Goal: Information Seeking & Learning: Compare options

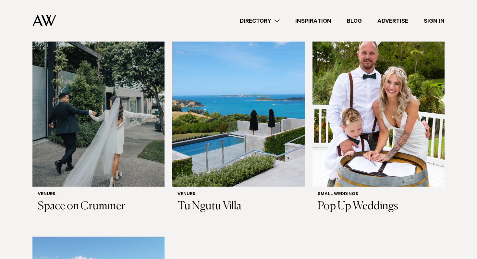
scroll to position [213, 0]
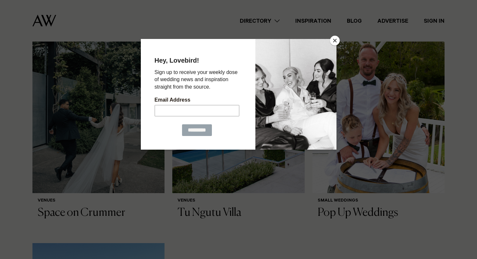
click at [336, 39] on button "Close" at bounding box center [335, 41] width 10 height 10
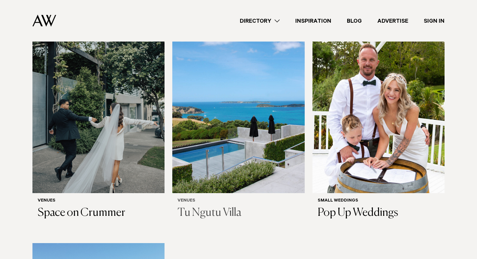
click at [256, 107] on img at bounding box center [238, 104] width 132 height 177
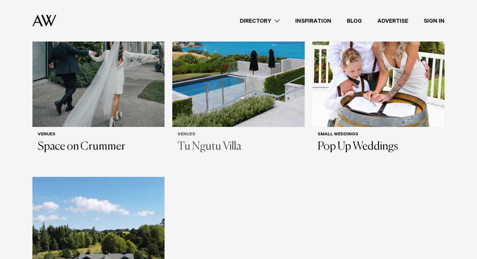
scroll to position [281, 0]
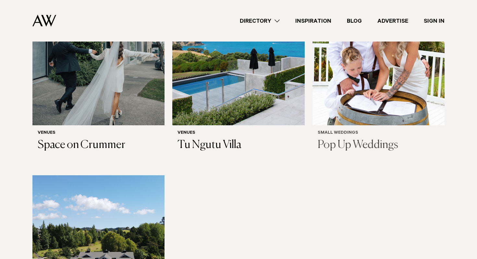
click at [375, 80] on img at bounding box center [378, 36] width 132 height 177
click at [116, 64] on img at bounding box center [98, 36] width 132 height 177
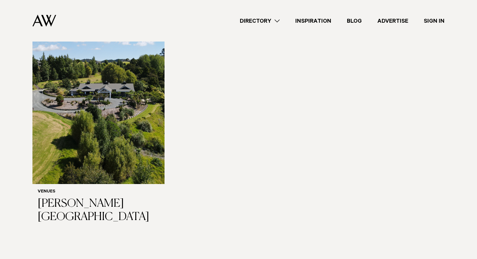
scroll to position [449, 0]
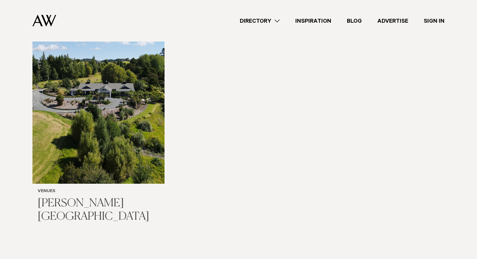
click at [119, 110] on img at bounding box center [98, 94] width 132 height 177
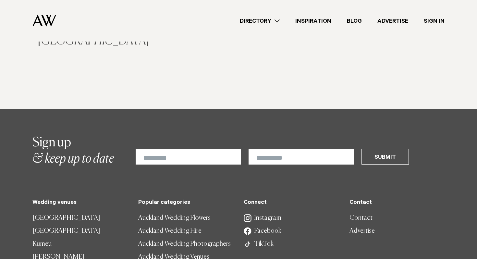
scroll to position [626, 0]
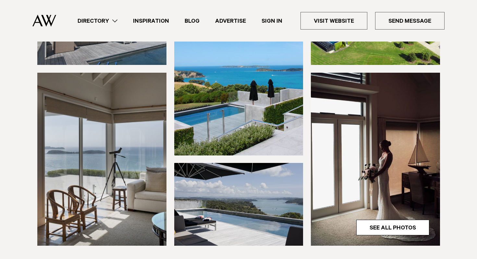
scroll to position [133, 0]
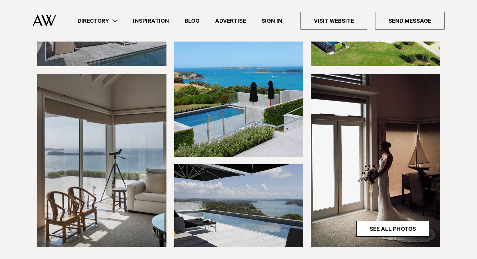
click at [147, 162] on img at bounding box center [101, 160] width 129 height 173
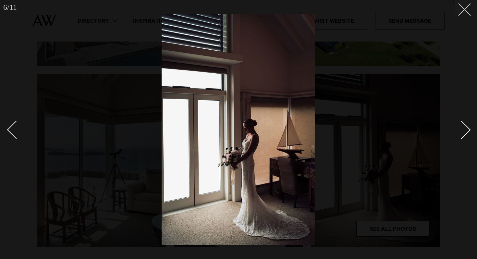
click at [464, 7] on icon at bounding box center [462, 7] width 8 height 8
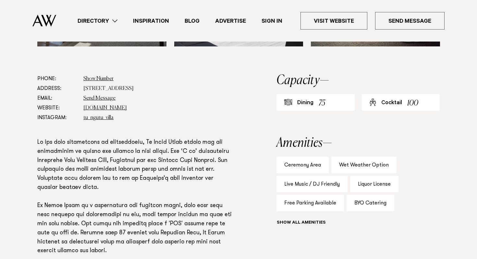
scroll to position [344, 0]
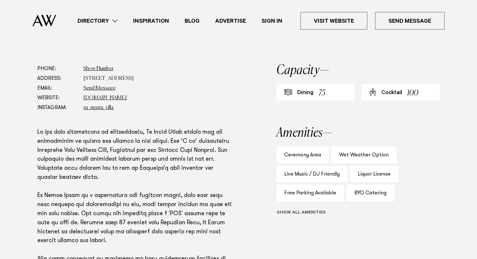
click at [311, 213] on button "Show all" at bounding box center [312, 212] width 73 height 7
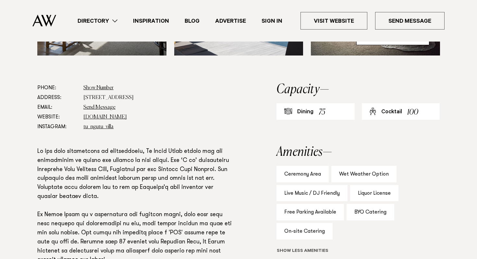
scroll to position [322, 0]
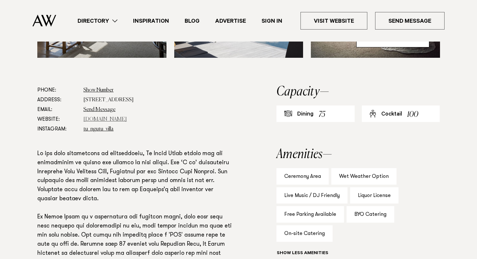
click at [114, 120] on link "www.tungutuvilla.com" at bounding box center [104, 119] width 43 height 5
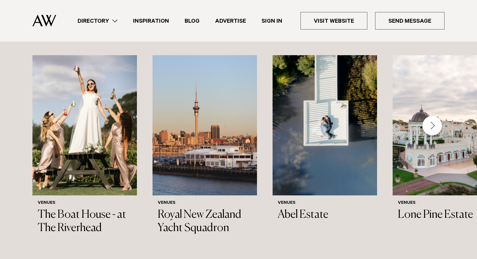
scroll to position [712, 0]
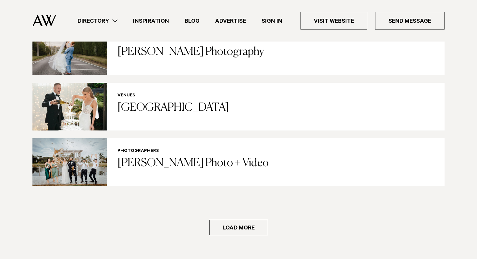
scroll to position [1045, 0]
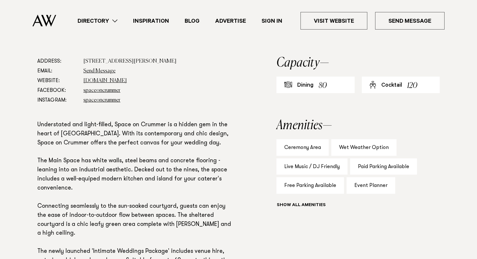
scroll to position [320, 0]
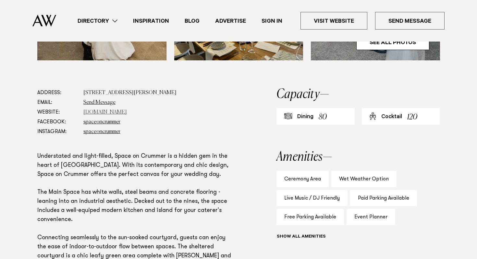
click at [119, 112] on link "spaceoncrummer.co.nz" at bounding box center [104, 112] width 43 height 5
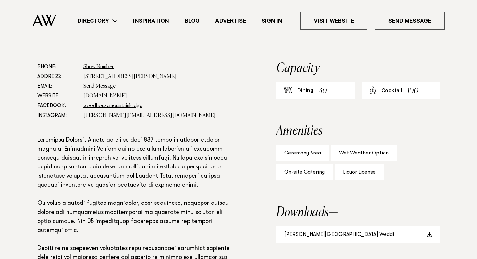
scroll to position [348, 0]
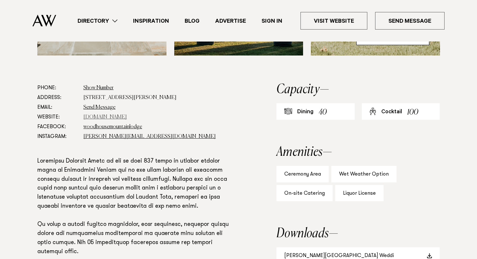
click at [112, 119] on link "[DOMAIN_NAME]" at bounding box center [104, 116] width 43 height 5
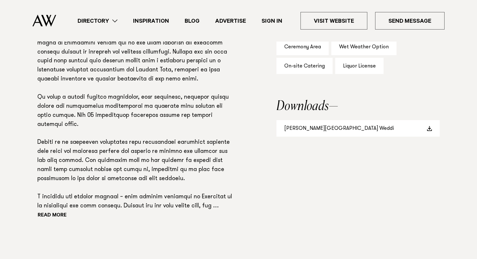
scroll to position [475, 0]
click at [316, 129] on link "[PERSON_NAME][GEOGRAPHIC_DATA] Weddi" at bounding box center [357, 128] width 163 height 17
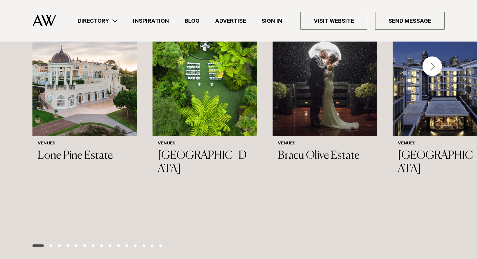
scroll to position [812, 0]
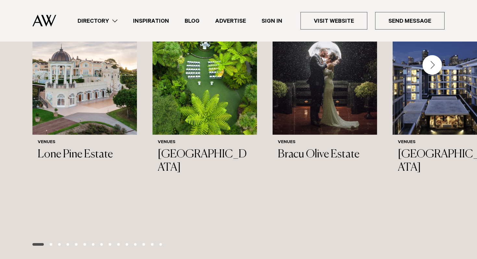
click at [431, 66] on div "Next slide" at bounding box center [431, 64] width 19 height 19
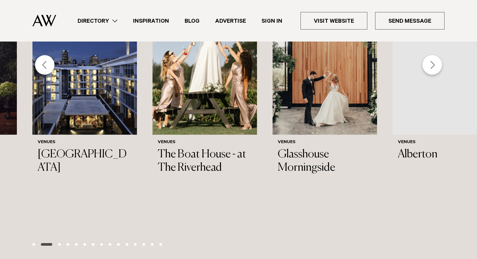
click at [431, 66] on div "Next slide" at bounding box center [431, 64] width 19 height 19
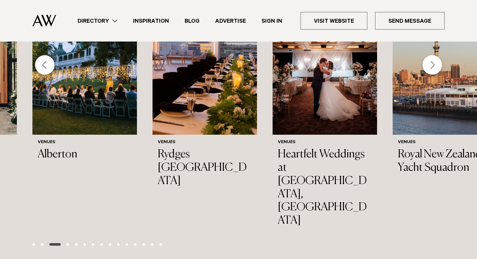
click at [431, 66] on div "Next slide" at bounding box center [431, 64] width 19 height 19
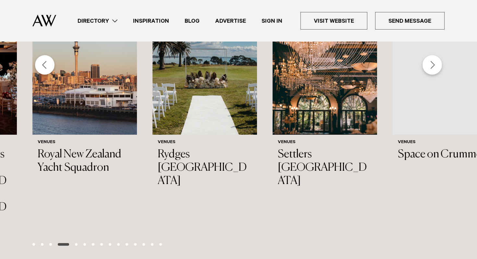
click at [431, 66] on div "Next slide" at bounding box center [431, 64] width 19 height 19
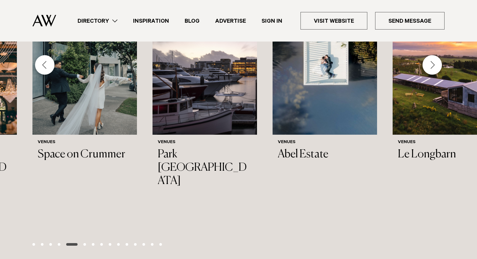
click at [431, 66] on div "Next slide" at bounding box center [431, 64] width 19 height 19
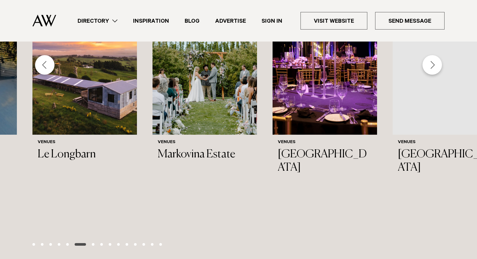
click at [431, 66] on div "Next slide" at bounding box center [431, 64] width 19 height 19
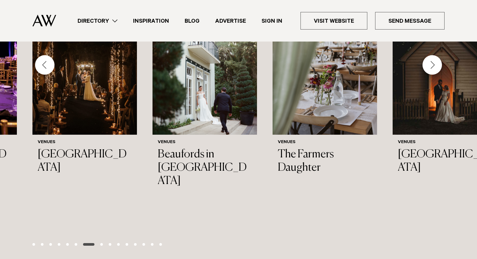
click at [431, 66] on div "Next slide" at bounding box center [431, 64] width 19 height 19
